Goal: Information Seeking & Learning: Compare options

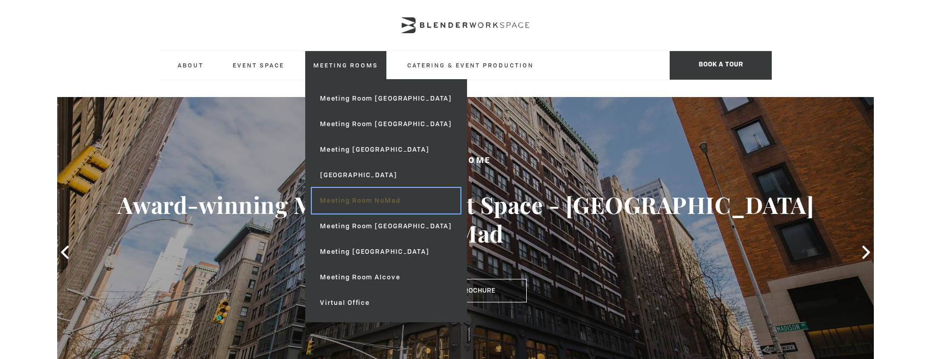
click at [381, 194] on link "Meeting Room NoMad" at bounding box center [386, 201] width 148 height 26
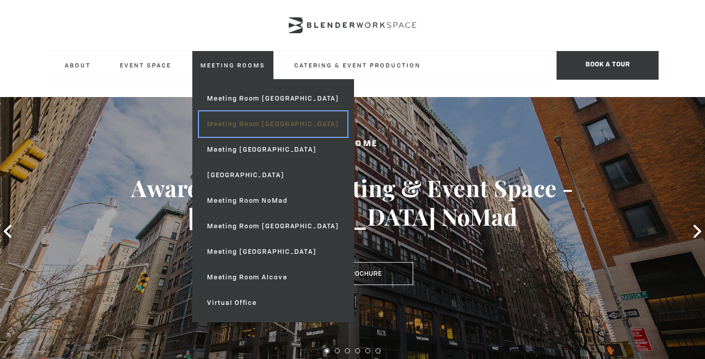
click at [248, 122] on link "Meeting Room [GEOGRAPHIC_DATA]" at bounding box center [273, 124] width 148 height 26
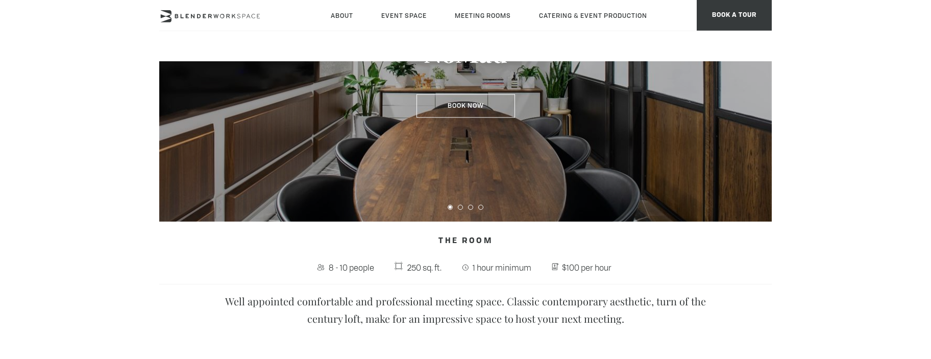
scroll to position [106, 0]
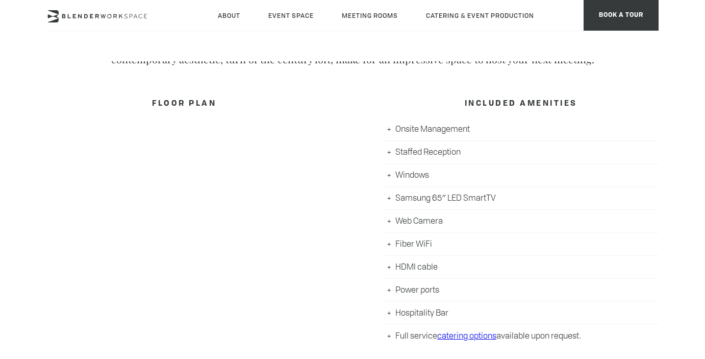
scroll to position [82, 0]
